Goal: Task Accomplishment & Management: Complete application form

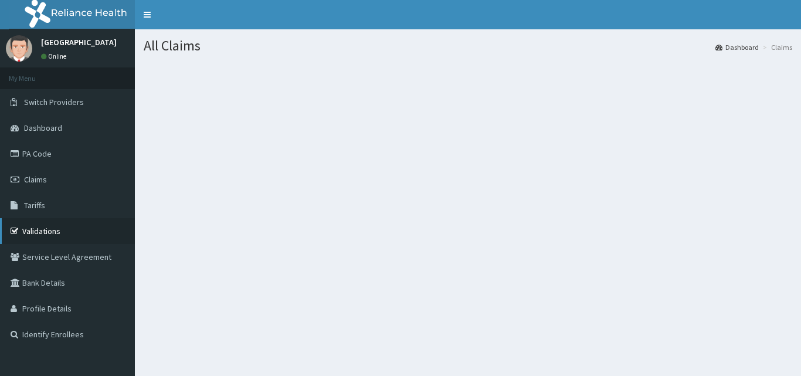
click at [41, 229] on link "Validations" at bounding box center [67, 231] width 135 height 26
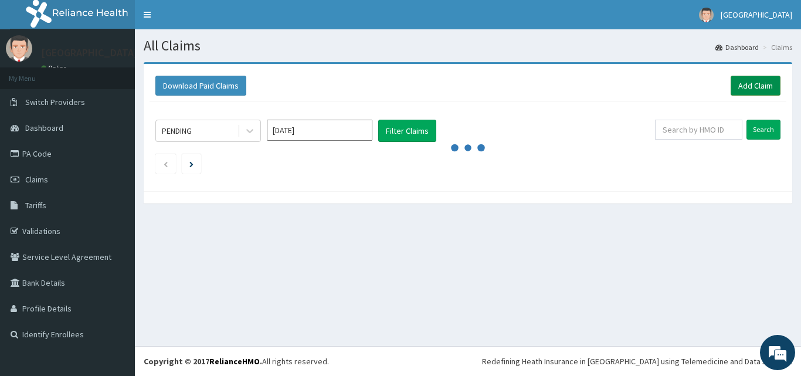
click at [760, 86] on link "Add Claim" at bounding box center [756, 86] width 50 height 20
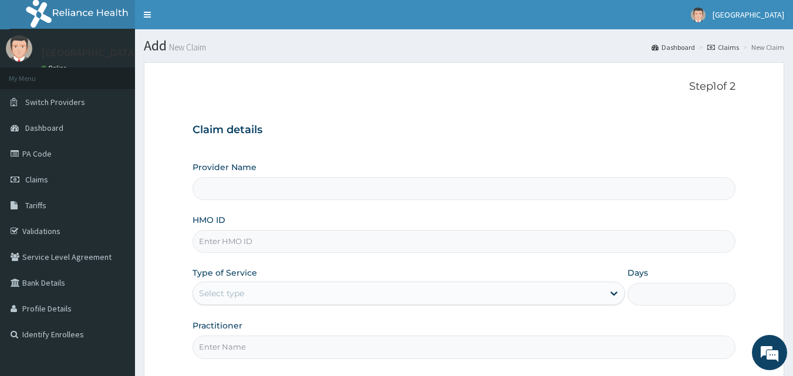
type input "[GEOGRAPHIC_DATA]"
click at [234, 249] on input "HMO ID" at bounding box center [463, 241] width 543 height 23
paste input "FBL/10309/A"
type input "FBL/10309/A"
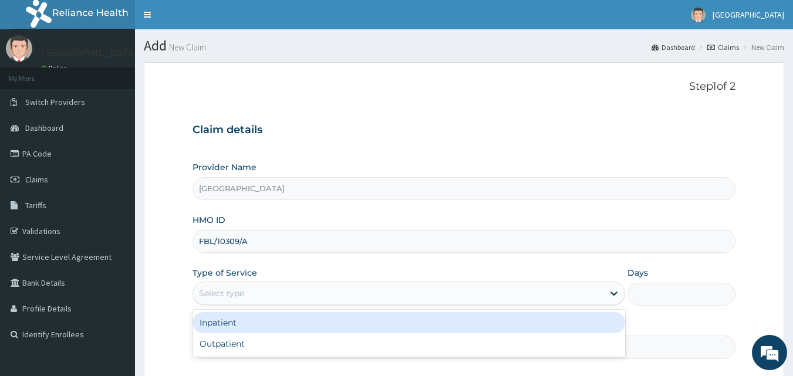
click at [256, 294] on div "Select type" at bounding box center [398, 293] width 410 height 19
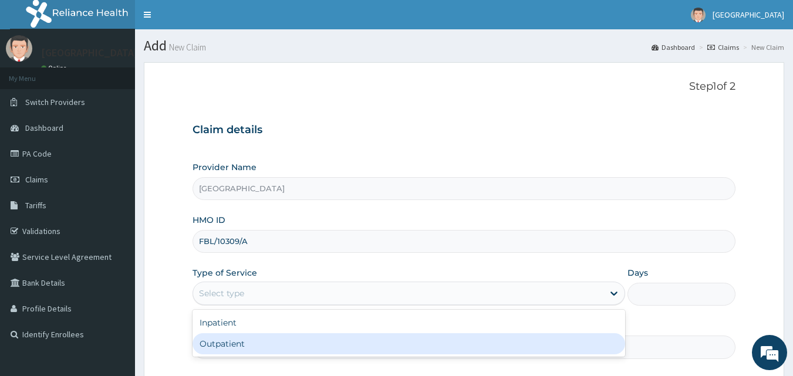
click at [235, 346] on div "Outpatient" at bounding box center [408, 343] width 432 height 21
type input "1"
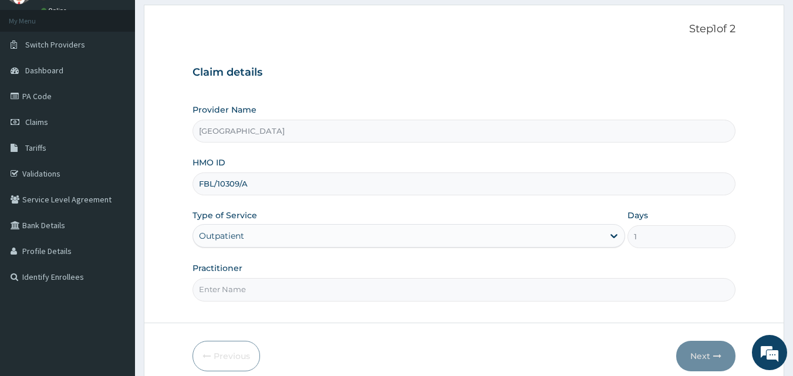
click at [406, 289] on input "Practitioner" at bounding box center [463, 289] width 543 height 23
type input "DR [PERSON_NAME]"
click at [699, 346] on button "Next" at bounding box center [705, 356] width 59 height 31
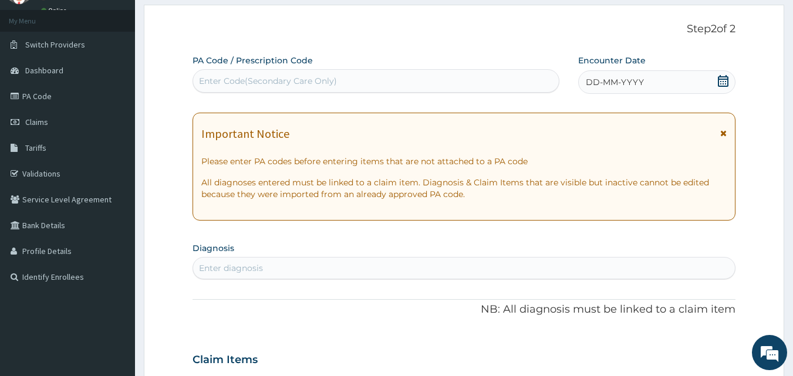
click at [722, 80] on icon at bounding box center [723, 81] width 12 height 12
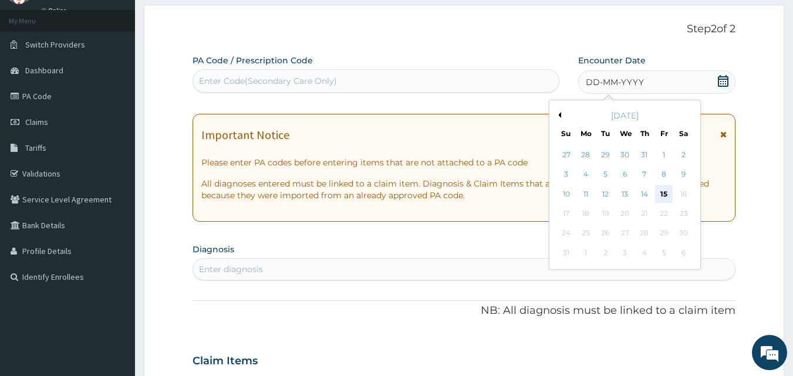
click at [667, 194] on div "15" at bounding box center [664, 194] width 18 height 18
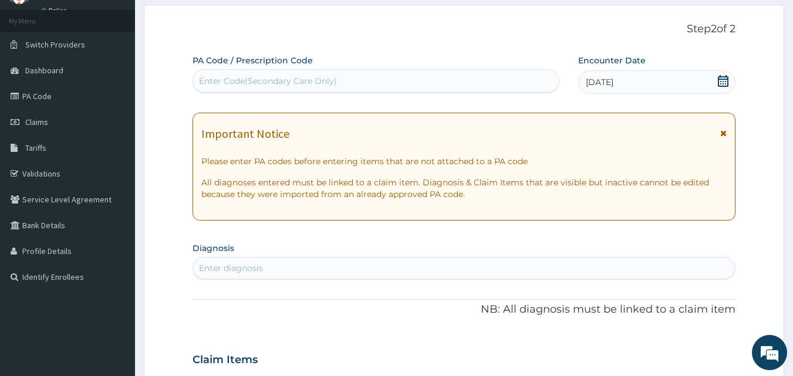
click at [427, 266] on div "Enter diagnosis" at bounding box center [464, 268] width 542 height 19
type input "threate"
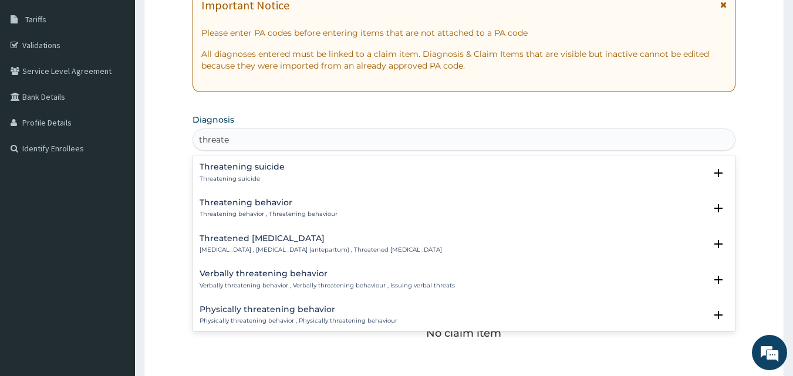
scroll to position [191, 0]
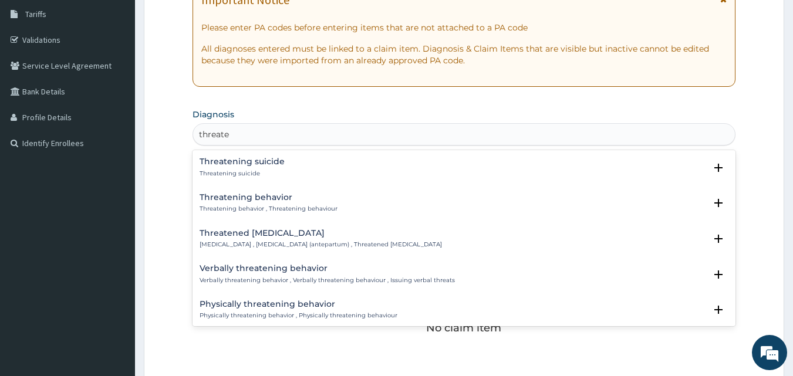
click at [371, 242] on p "[MEDICAL_DATA] , [MEDICAL_DATA] (antepartum) , Threatened [MEDICAL_DATA]" at bounding box center [320, 245] width 242 height 8
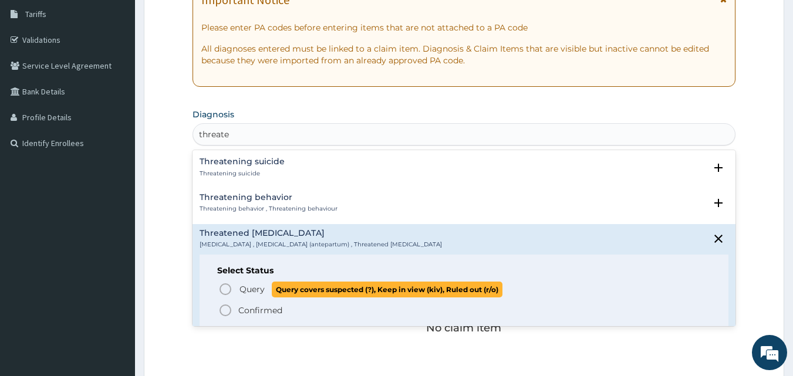
click at [224, 292] on icon "status option query" at bounding box center [225, 289] width 14 height 14
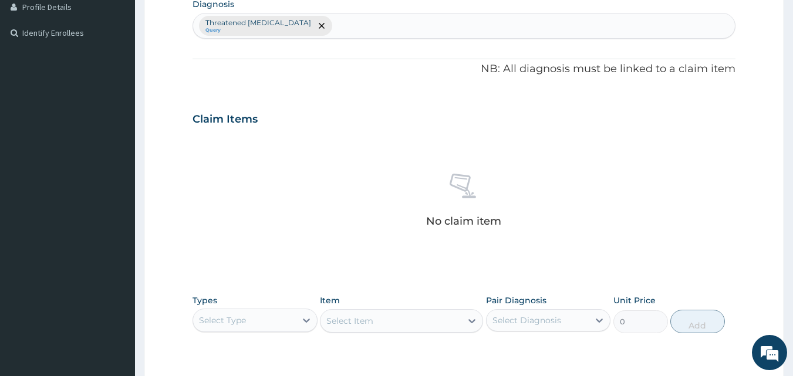
scroll to position [390, 0]
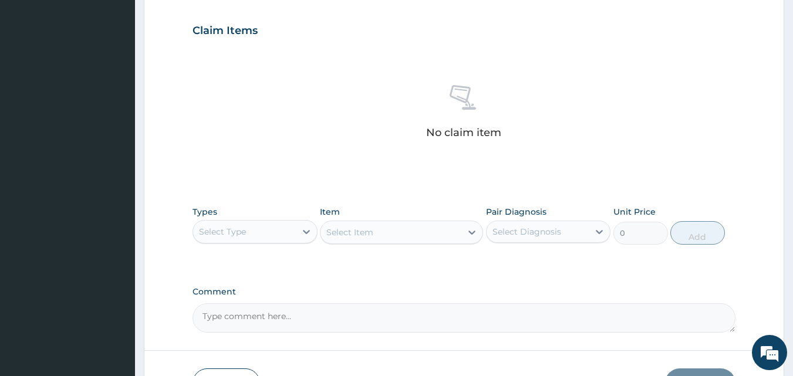
click at [279, 234] on div "Select Type" at bounding box center [244, 231] width 103 height 19
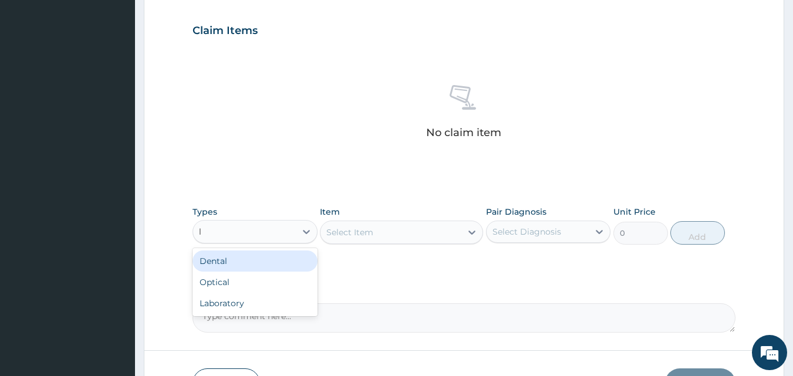
type input "la"
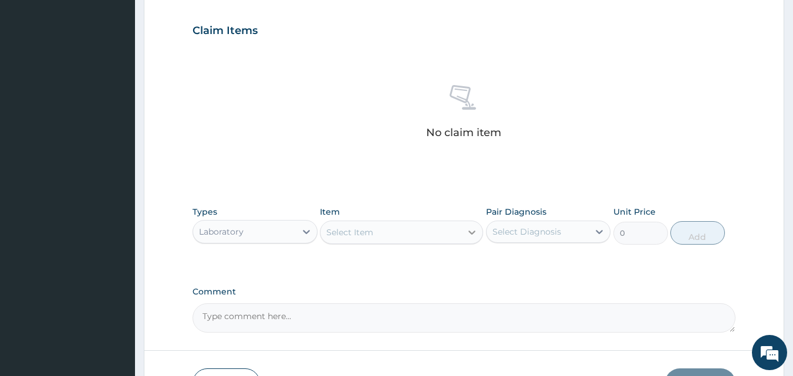
click at [472, 236] on icon at bounding box center [472, 232] width 12 height 12
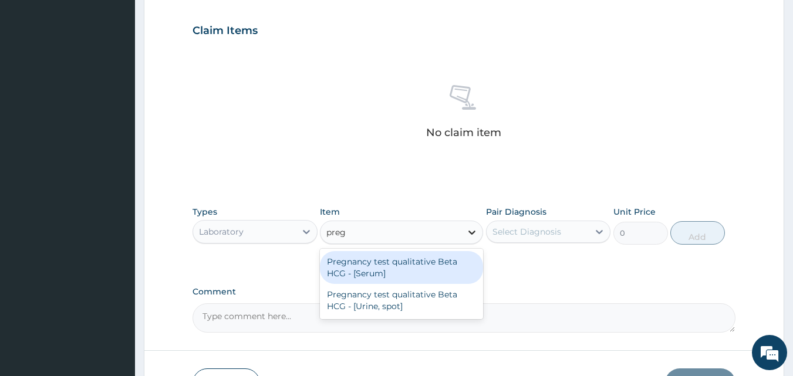
type input "pregn"
click at [422, 270] on div "Pregnancy test qualitative Beta HCG - [Serum]" at bounding box center [401, 267] width 163 height 33
type input "1200"
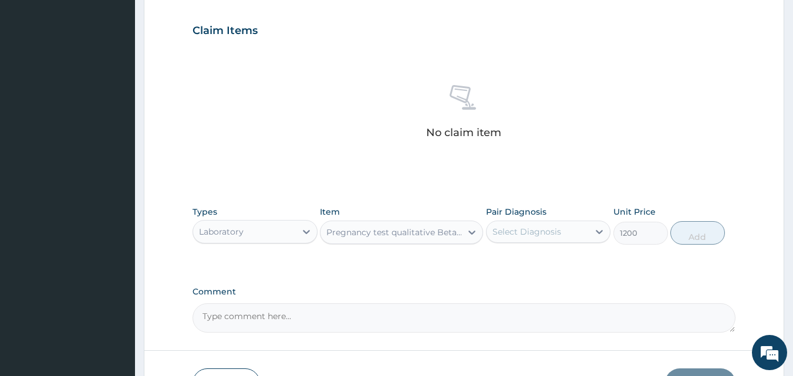
click at [516, 228] on div "Select Diagnosis" at bounding box center [526, 232] width 69 height 12
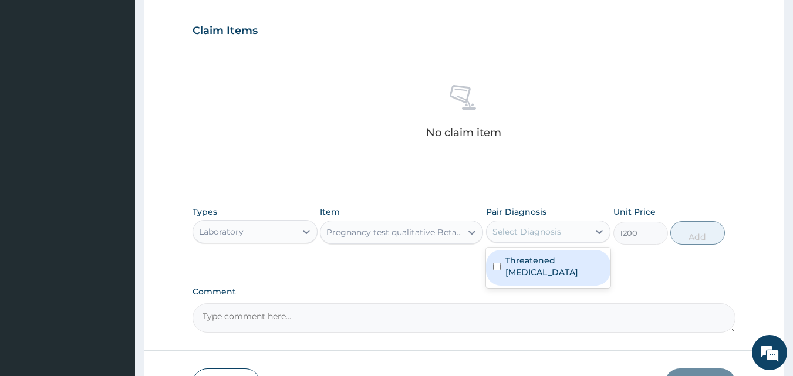
click at [501, 263] on div "Threatened [MEDICAL_DATA]" at bounding box center [548, 268] width 125 height 36
checkbox input "true"
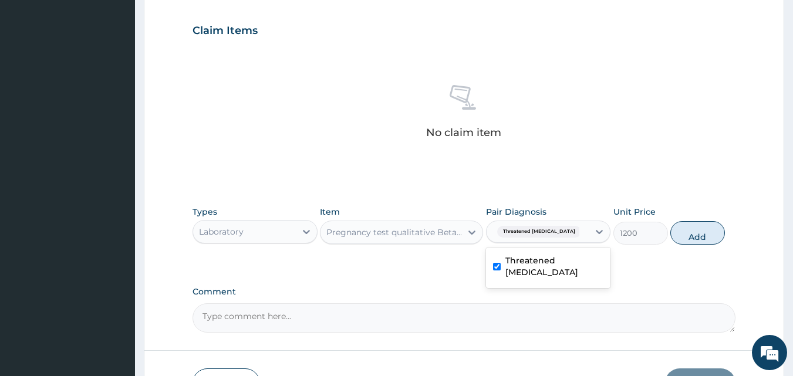
click at [424, 230] on div "Pregnancy test qualitative Beta HCG - [Serum]" at bounding box center [394, 232] width 136 height 12
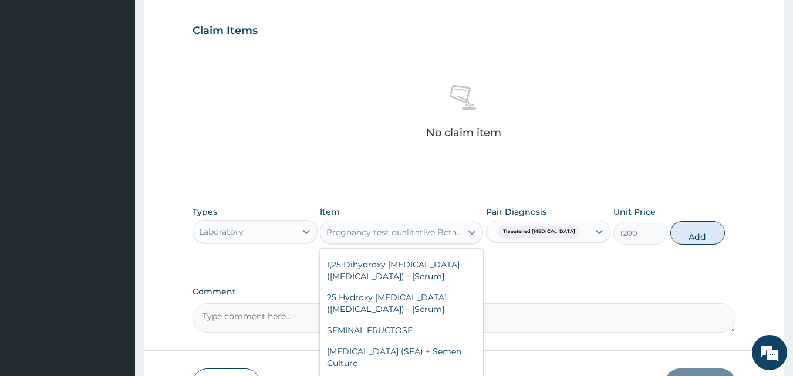
type input "p"
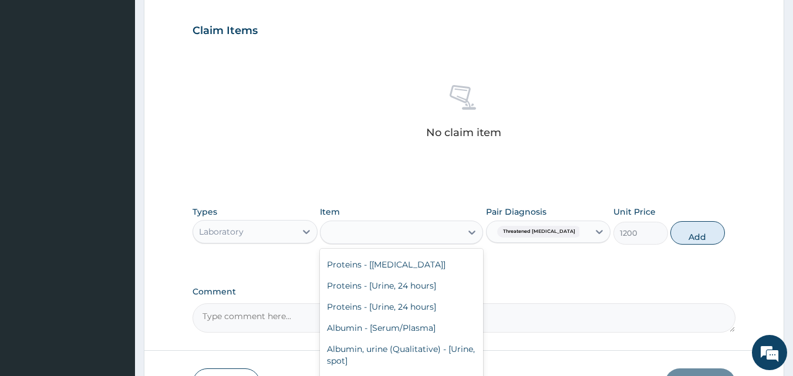
scroll to position [5801, 0]
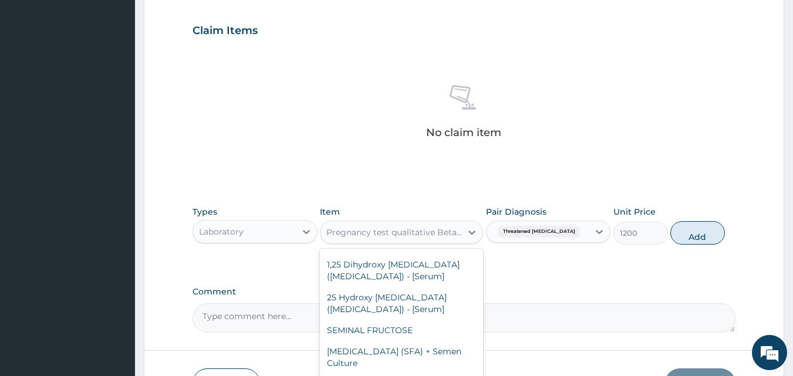
click at [251, 232] on div "Laboratory" at bounding box center [244, 231] width 103 height 19
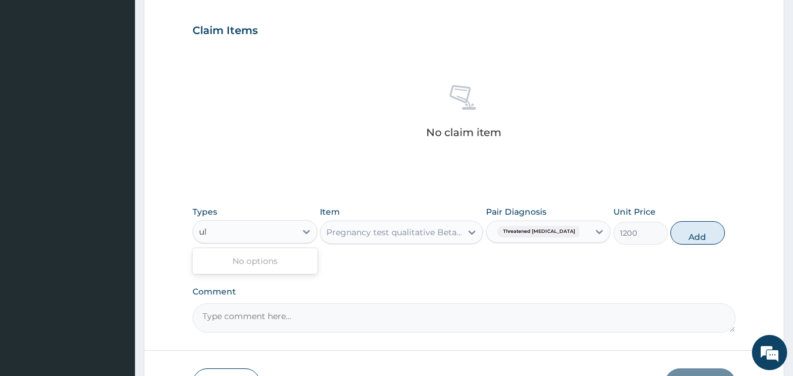
type input "u"
type input "ima"
click at [248, 263] on div "Imaging" at bounding box center [254, 261] width 125 height 21
type input "0"
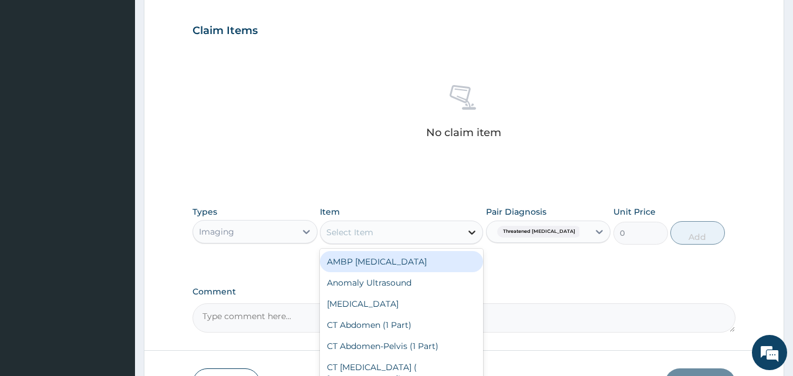
click at [465, 232] on div at bounding box center [471, 232] width 21 height 21
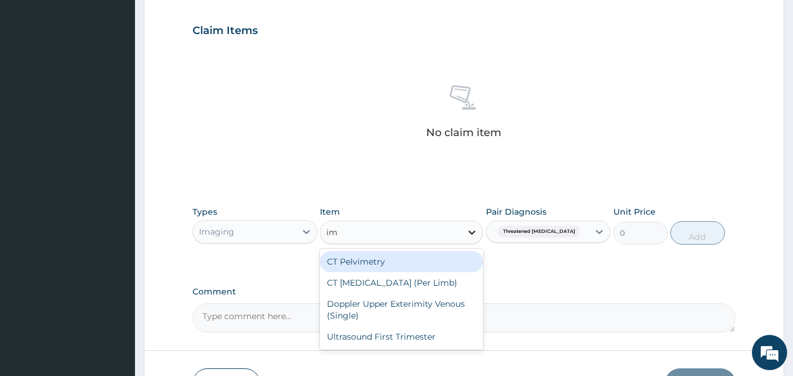
type input "i"
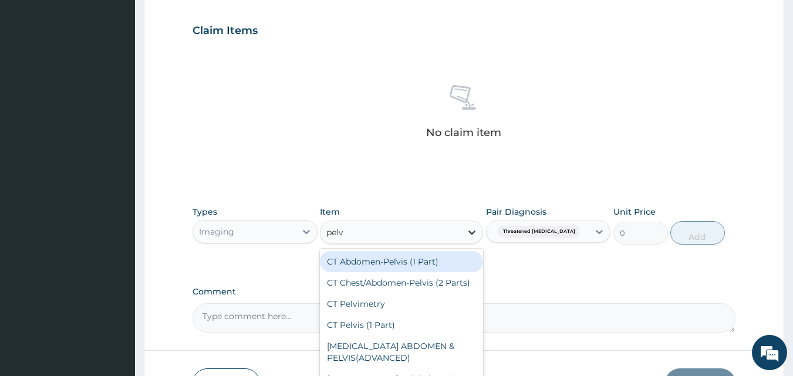
type input "pel"
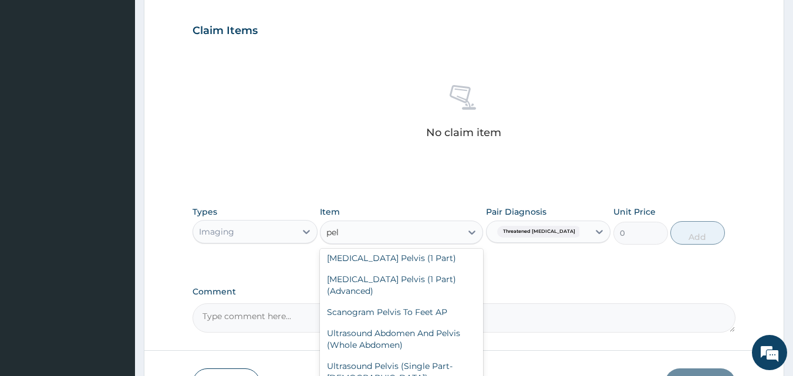
scroll to position [129, 0]
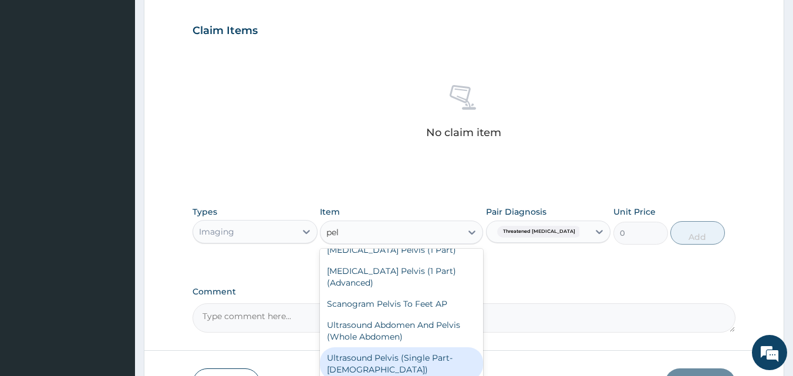
click at [422, 364] on div "Ultrasound Pelvis (Single Part- [DEMOGRAPHIC_DATA])" at bounding box center [401, 363] width 163 height 33
type input "3500"
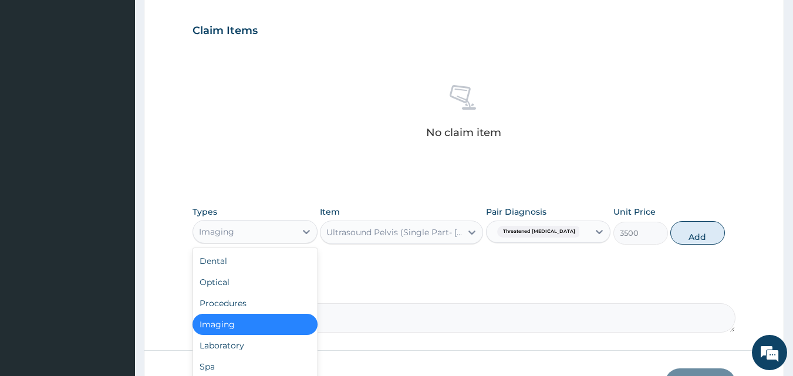
click at [295, 231] on div "Imaging" at bounding box center [244, 231] width 103 height 19
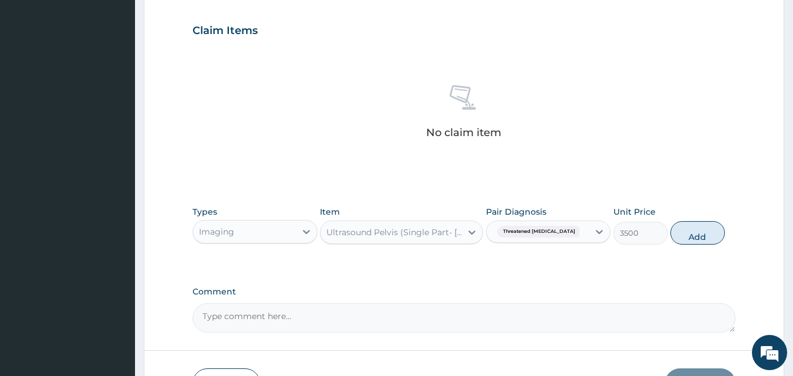
click at [295, 231] on div "Imaging" at bounding box center [244, 231] width 103 height 19
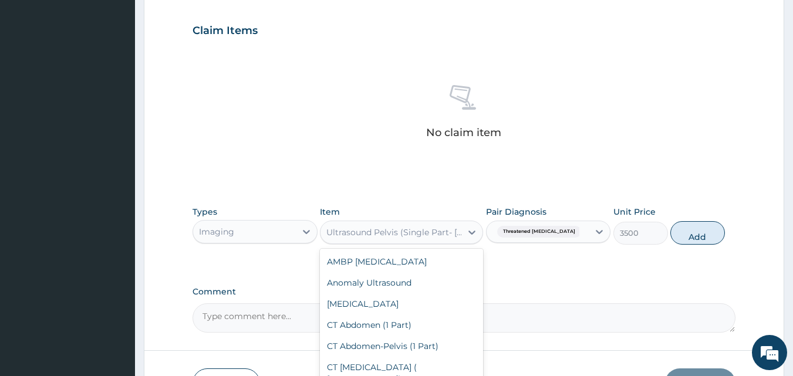
click at [368, 227] on div "Ultrasound Pelvis (Single Part- [DEMOGRAPHIC_DATA])" at bounding box center [394, 232] width 136 height 12
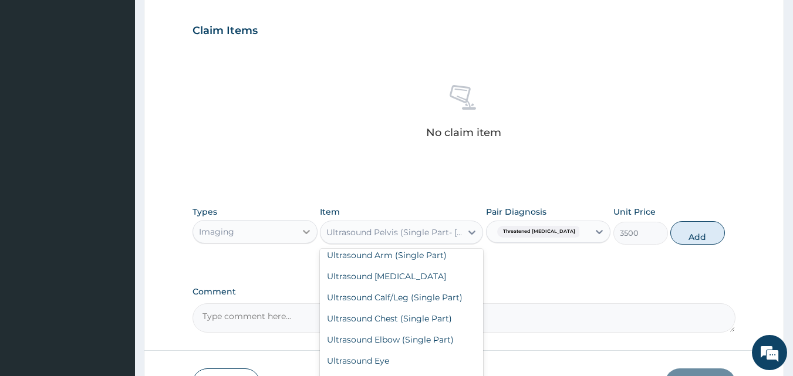
click at [303, 232] on icon at bounding box center [306, 232] width 12 height 12
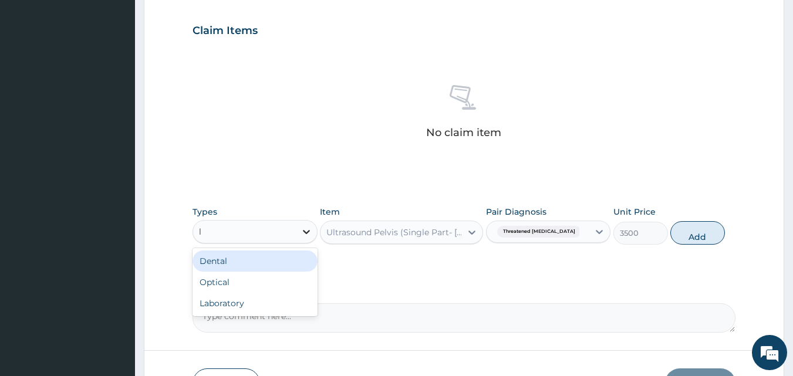
type input "la"
type input "0"
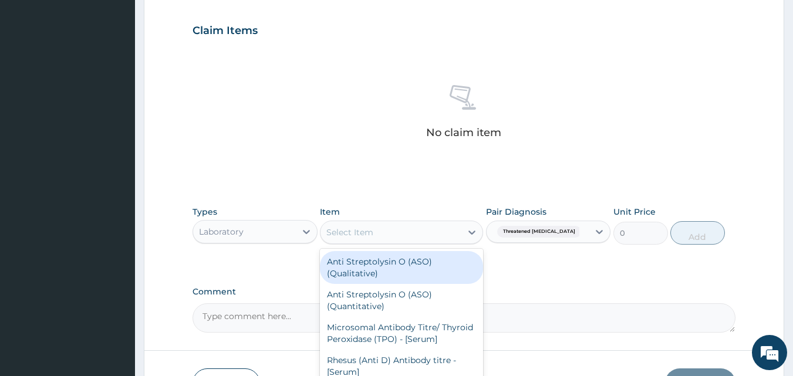
click at [402, 235] on div "Select Item" at bounding box center [390, 232] width 141 height 19
type input "preg"
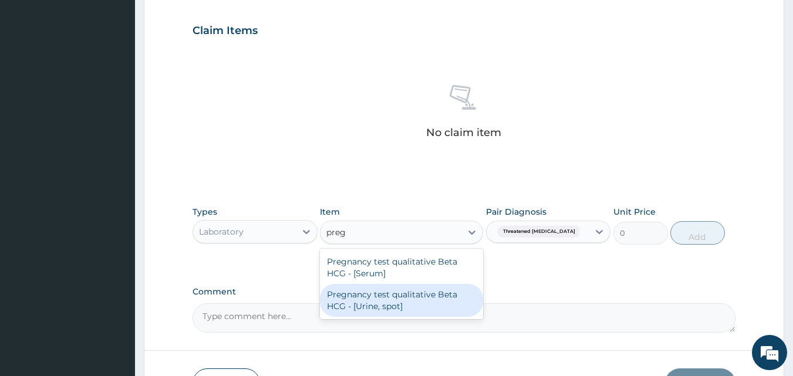
click at [384, 302] on div "Pregnancy test qualitative Beta HCG - [Urine, spot]" at bounding box center [401, 300] width 163 height 33
type input "1200"
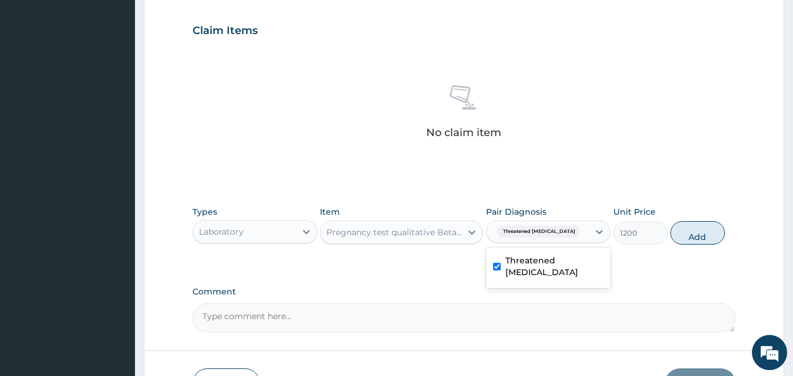
click at [539, 232] on span "Threatened [MEDICAL_DATA]" at bounding box center [539, 232] width 84 height 12
click at [542, 239] on div "Threatened [MEDICAL_DATA]" at bounding box center [535, 231] width 87 height 15
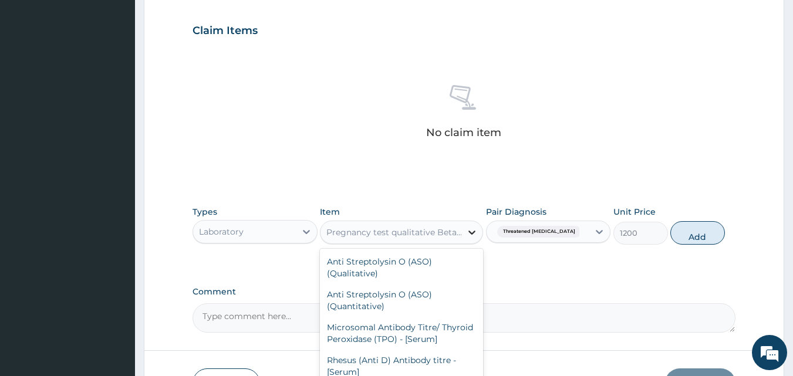
click at [463, 235] on div at bounding box center [471, 232] width 21 height 21
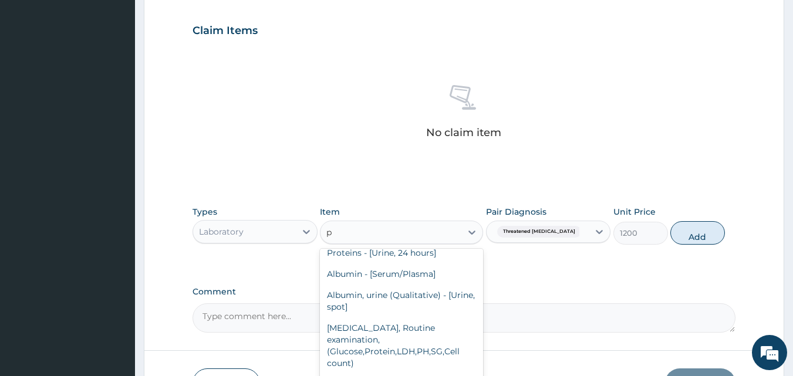
type input "pr"
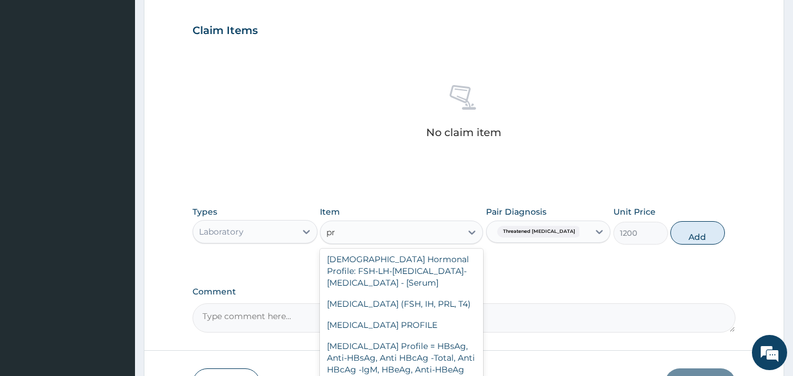
scroll to position [593, 0]
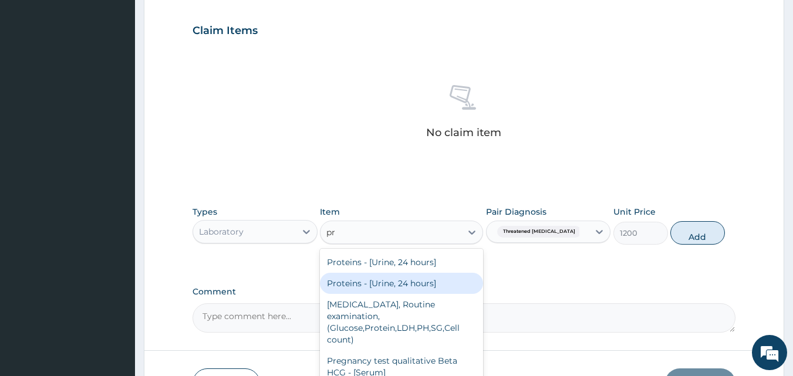
click at [432, 273] on div "Proteins - [Urine, 24 hours]" at bounding box center [401, 283] width 163 height 21
type input "1000"
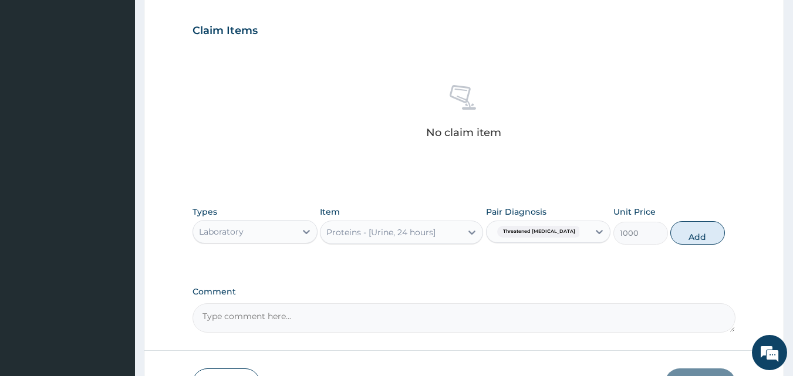
click at [429, 239] on div "Proteins - [Urine, 24 hours]" at bounding box center [390, 232] width 141 height 19
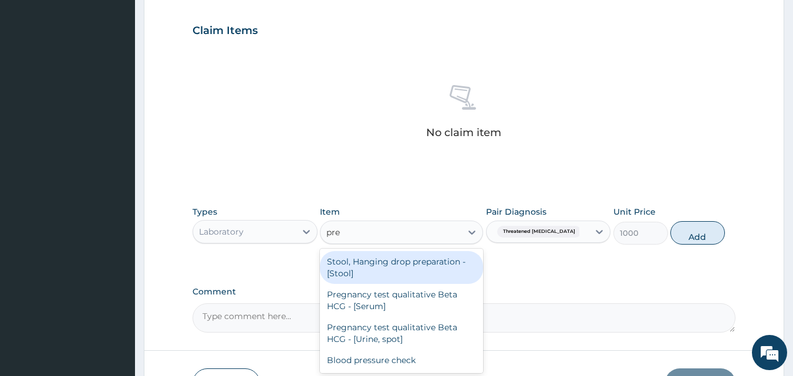
scroll to position [0, 0]
type input "preg"
click at [401, 278] on div "Pregnancy test qualitative Beta HCG - [Serum]" at bounding box center [401, 267] width 163 height 33
type input "1200"
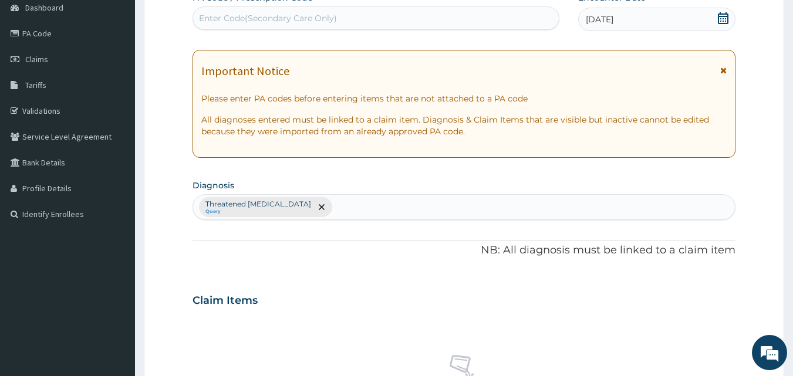
scroll to position [2, 0]
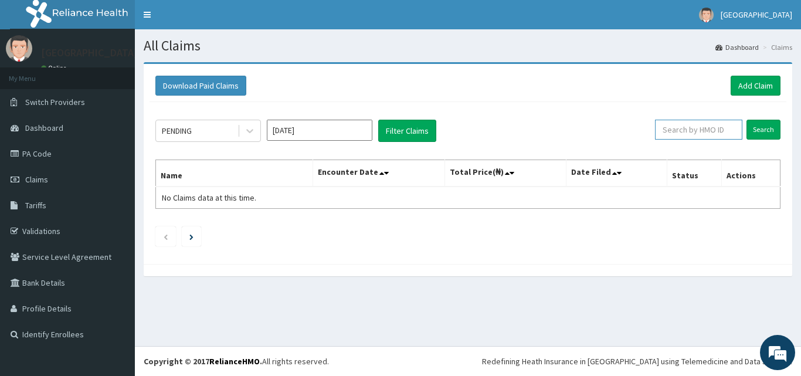
click at [708, 134] on input "text" at bounding box center [698, 130] width 87 height 20
paste input "Dear Reliance, I hope this message finds you well. I am reaching out to request…"
type input "Dear Reliance, I hope this message finds you well. I am reaching out to request…"
click at [71, 230] on link "Validations" at bounding box center [67, 231] width 135 height 26
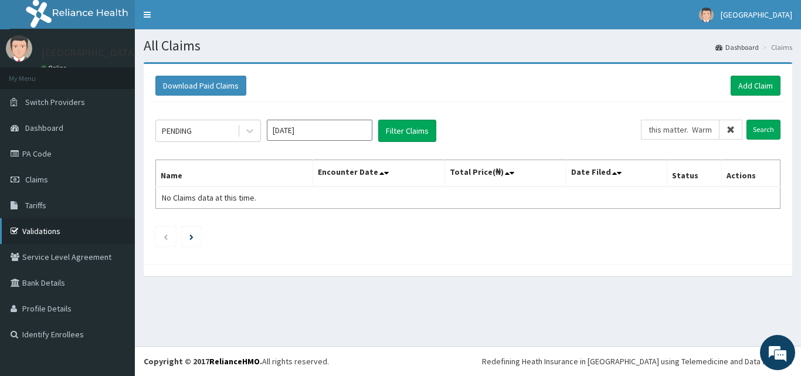
scroll to position [0, 0]
